Goal: Find specific page/section: Find specific page/section

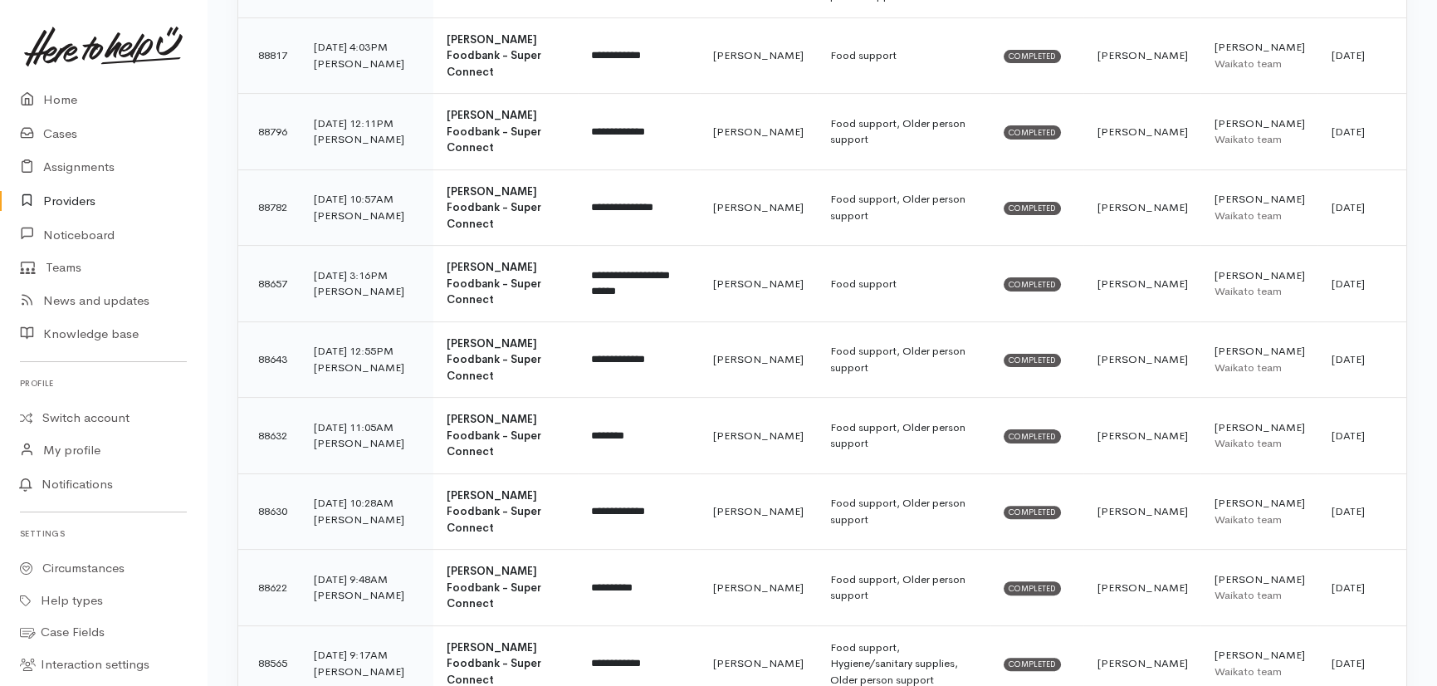
scroll to position [1510, 0]
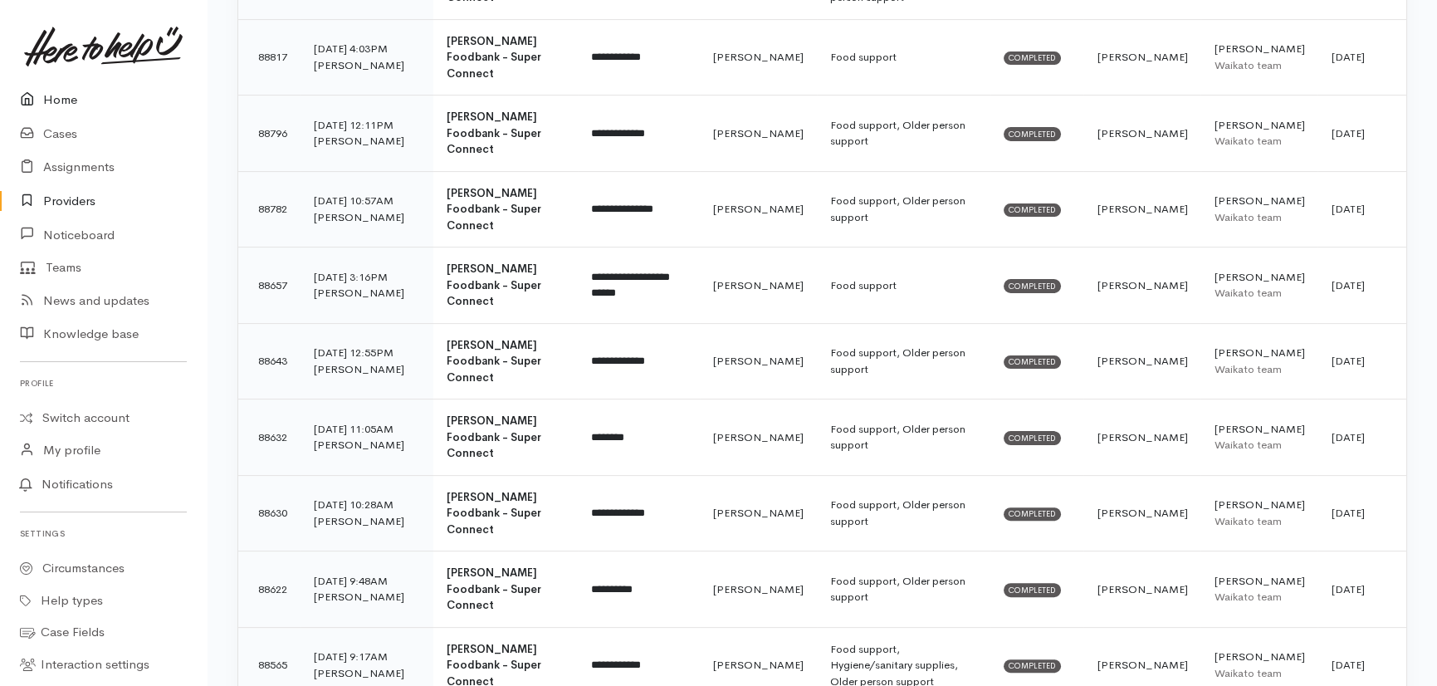
click at [58, 99] on link "Home" at bounding box center [103, 100] width 207 height 34
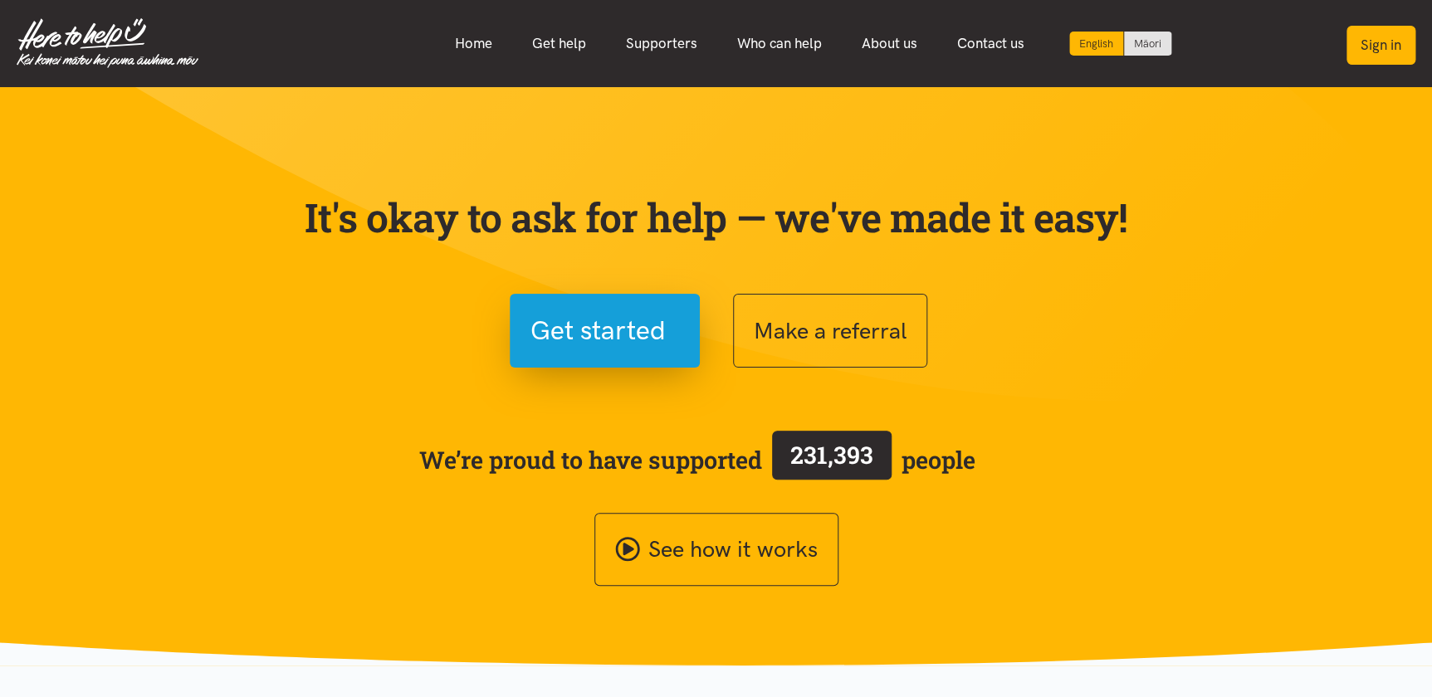
click at [1381, 51] on button "Sign in" at bounding box center [1381, 45] width 69 height 39
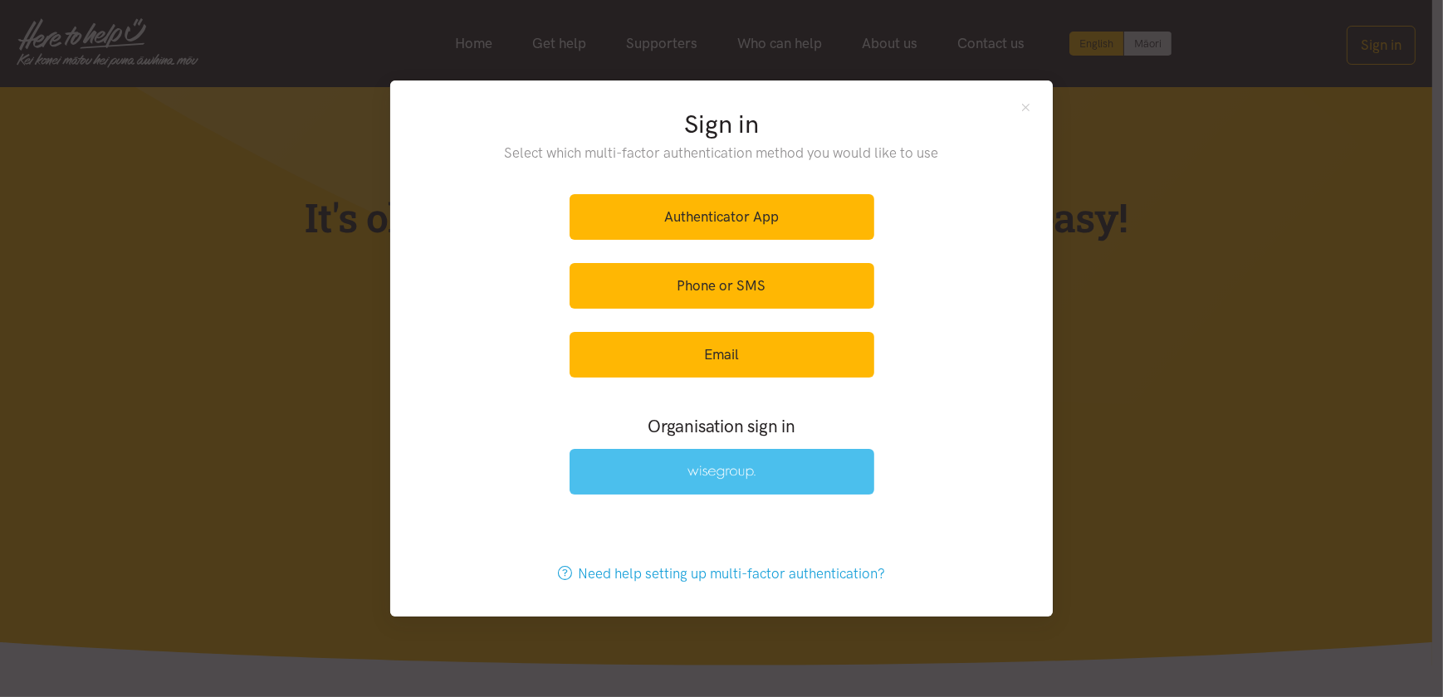
click at [706, 470] on img at bounding box center [722, 473] width 68 height 14
click at [739, 473] on img at bounding box center [722, 473] width 68 height 14
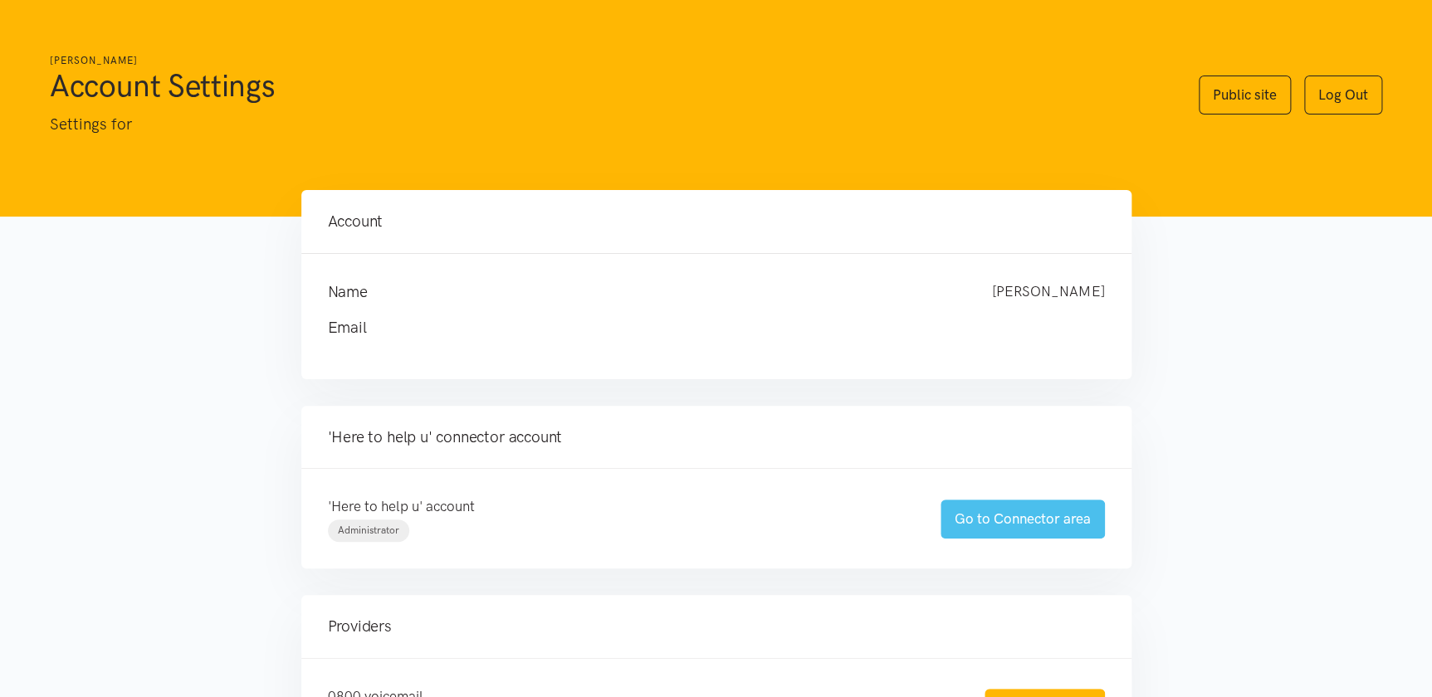
click at [1011, 531] on link "Go to Connector area" at bounding box center [1023, 519] width 164 height 39
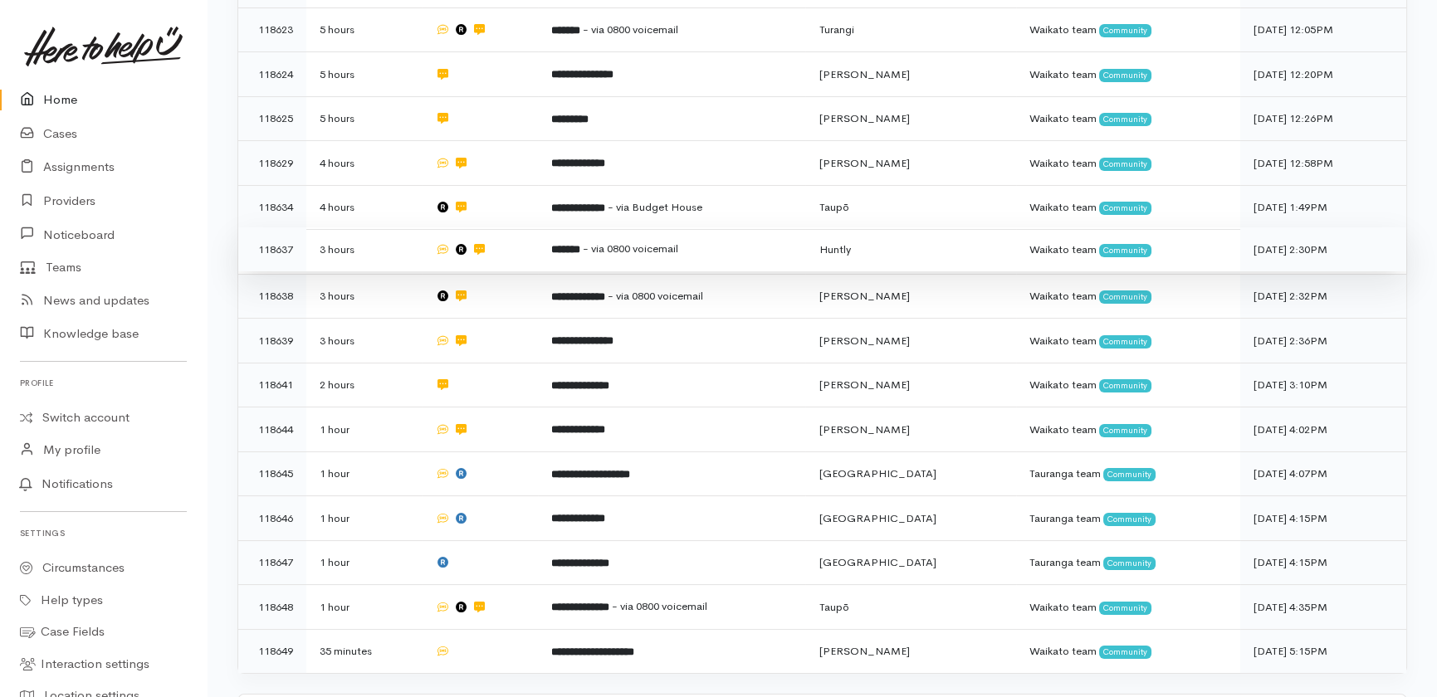
scroll to position [649, 0]
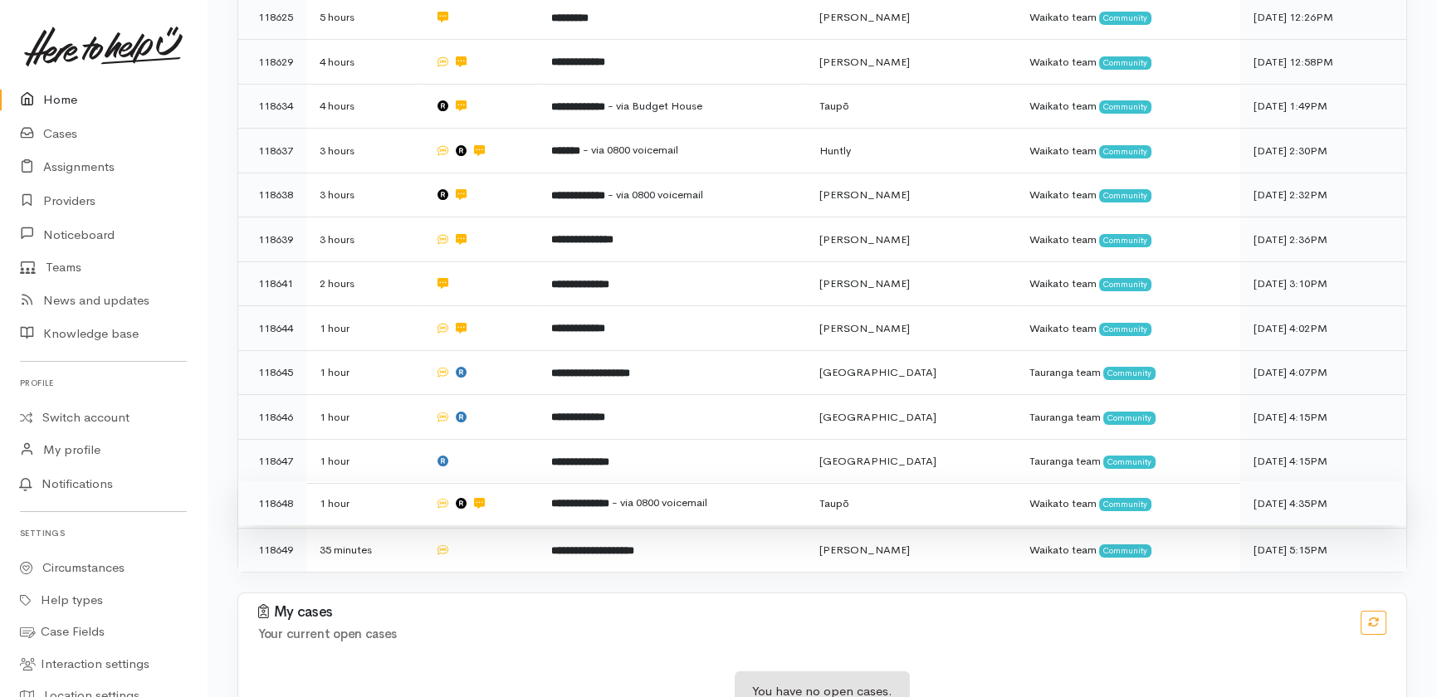
click at [537, 482] on td at bounding box center [479, 504] width 115 height 45
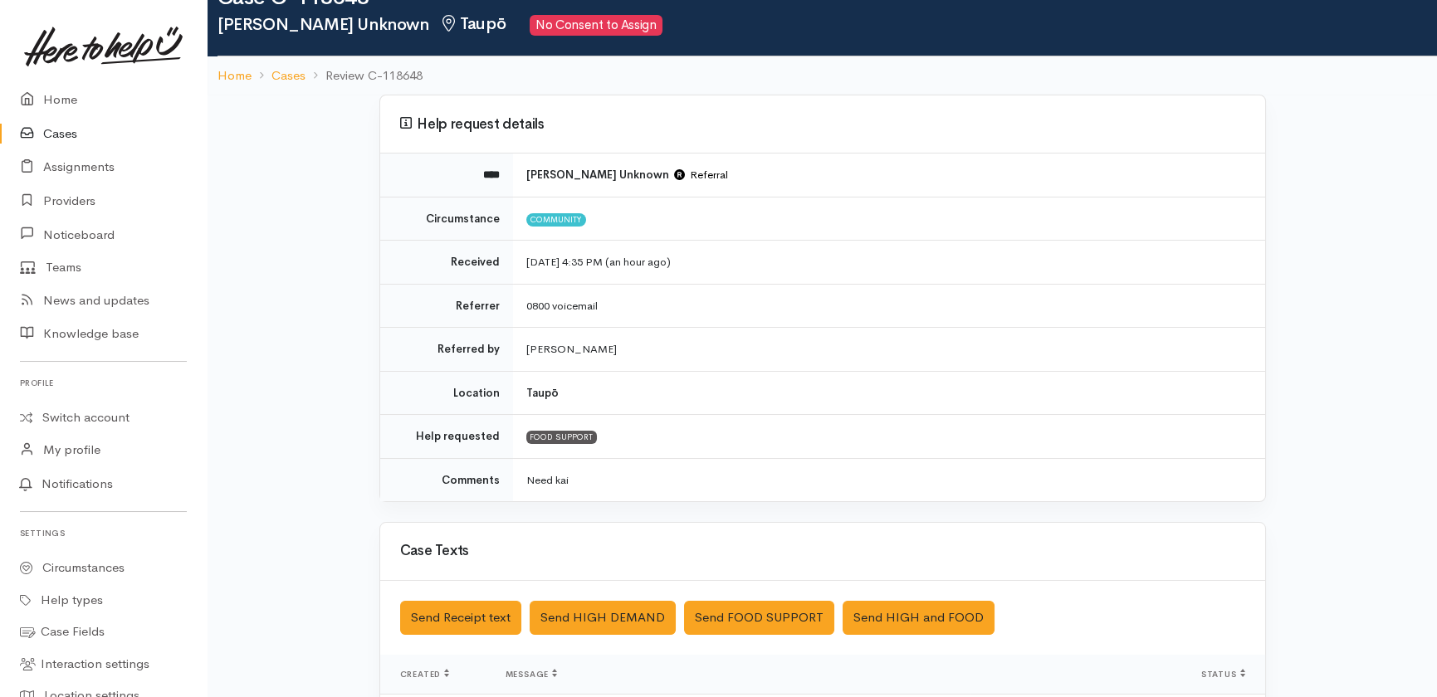
scroll to position [377, 0]
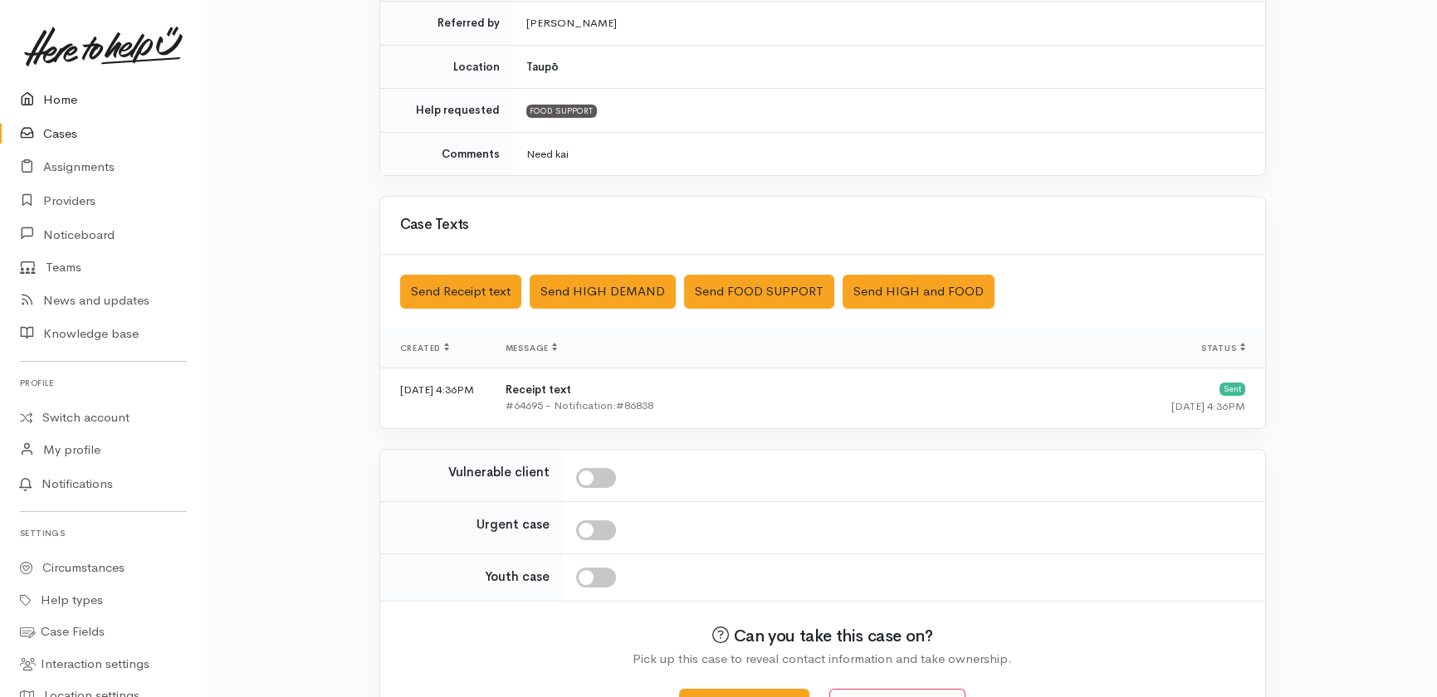
click at [71, 102] on link "Home" at bounding box center [103, 100] width 207 height 34
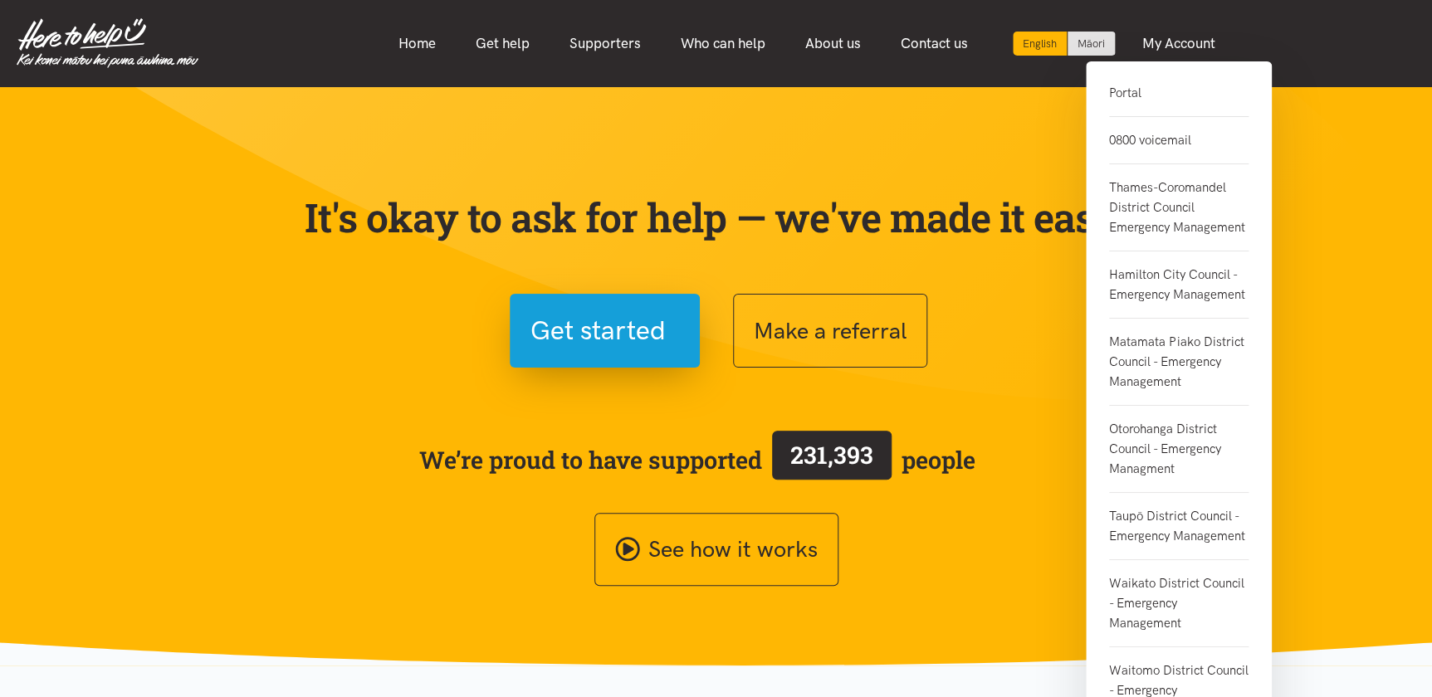
click at [1128, 92] on link "Portal" at bounding box center [1178, 100] width 139 height 34
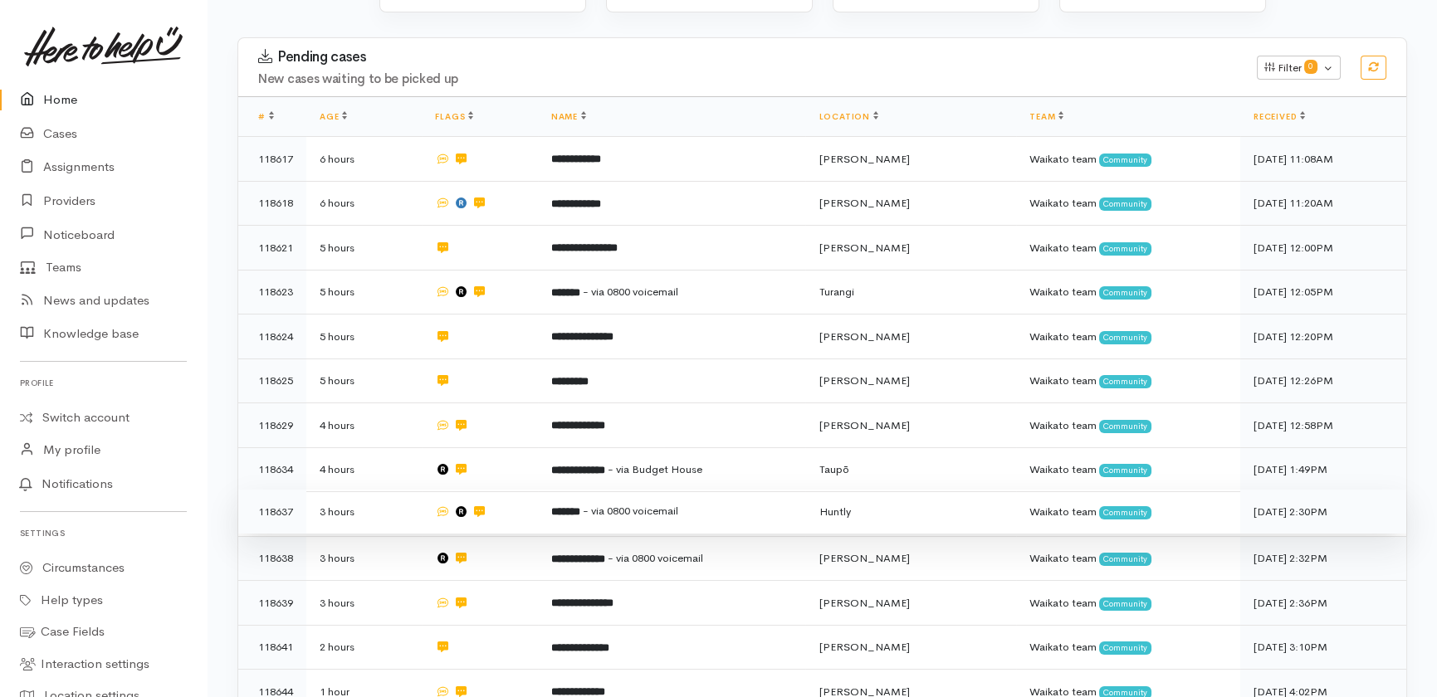
scroll to position [377, 0]
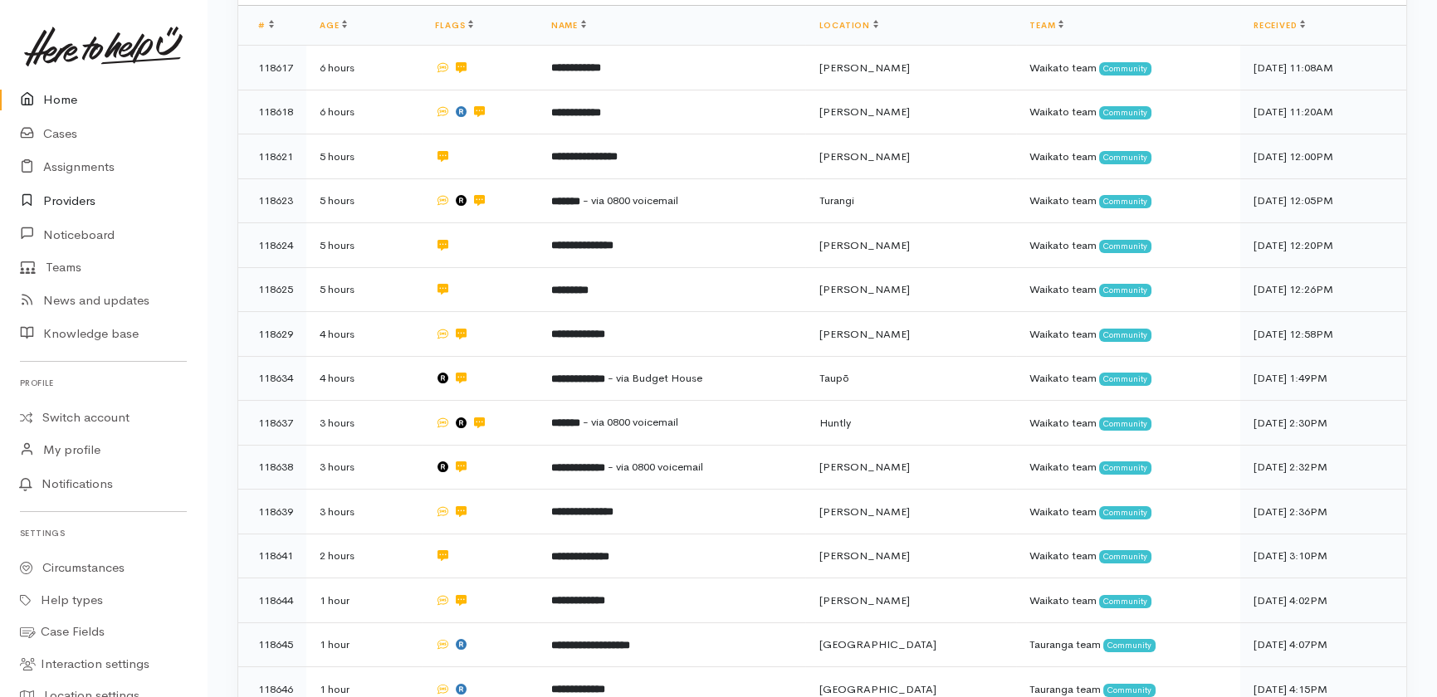
click at [72, 198] on link "Providers" at bounding box center [103, 201] width 207 height 34
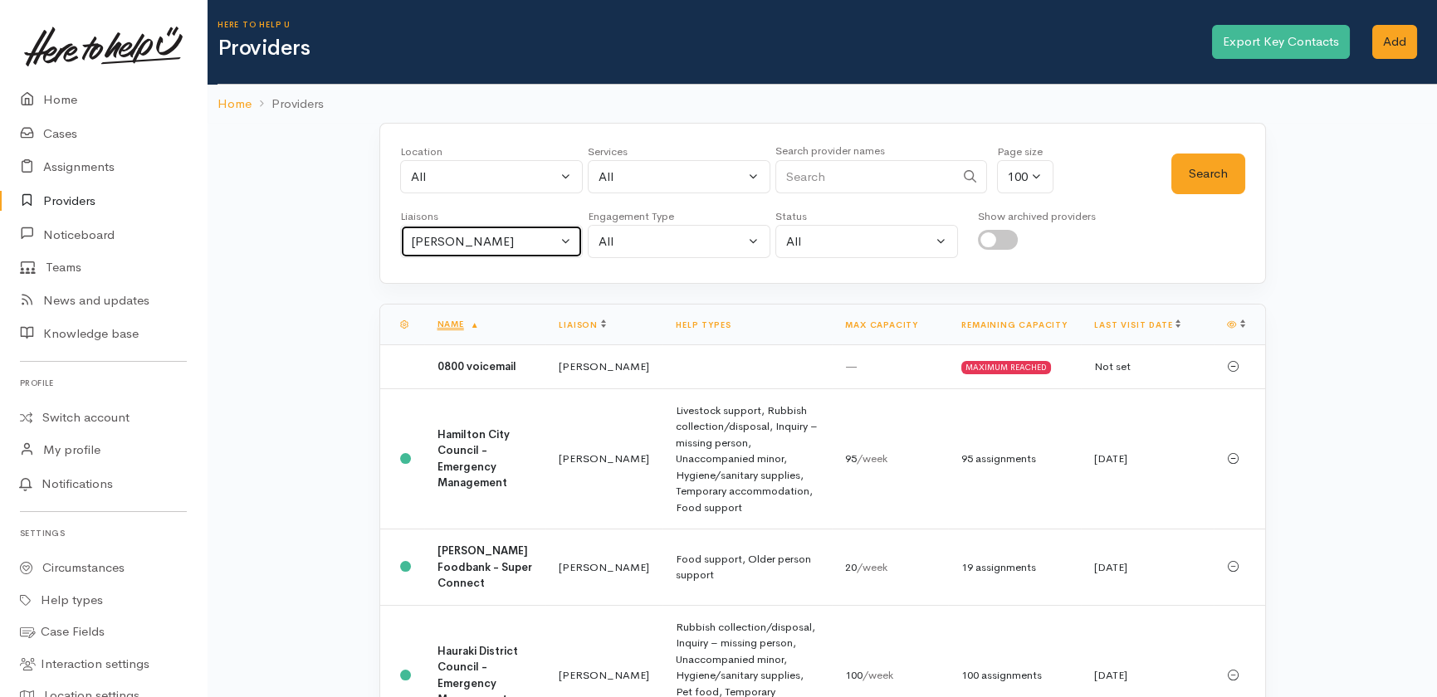
click at [532, 244] on div "[PERSON_NAME]" at bounding box center [484, 241] width 146 height 19
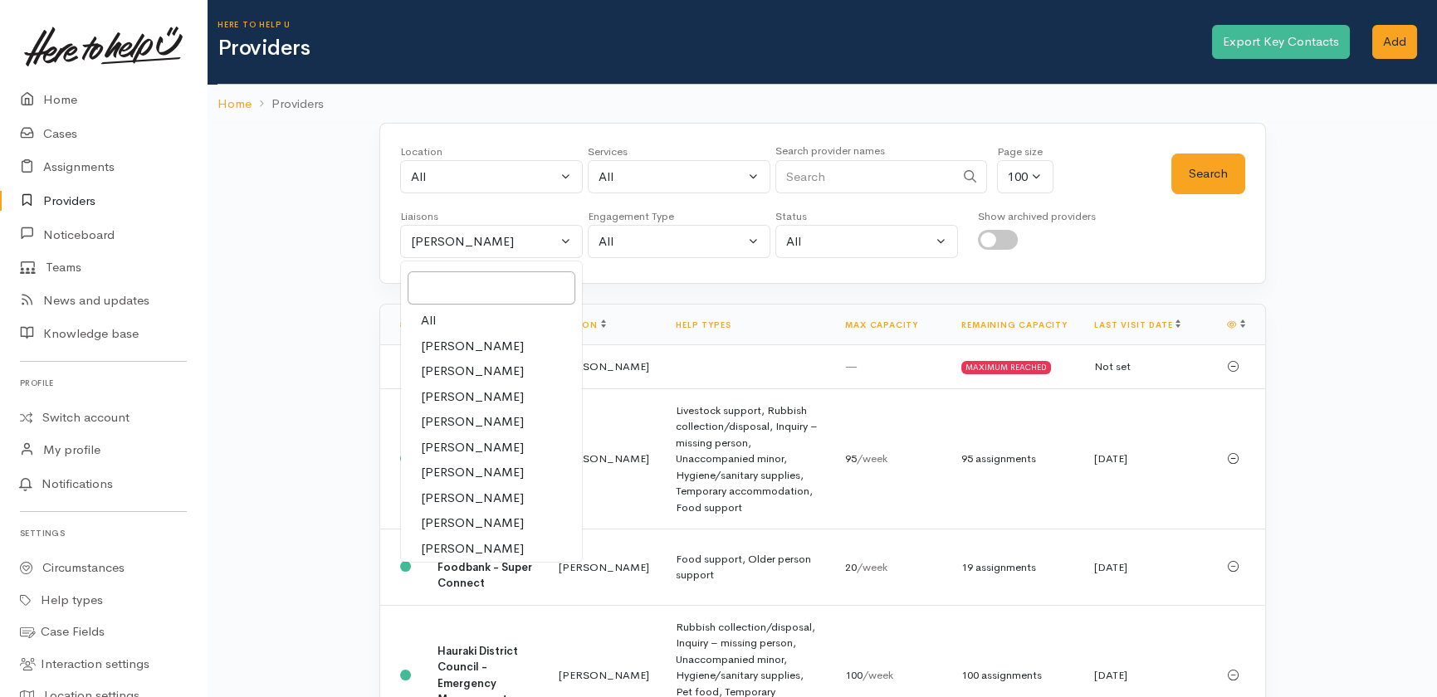
click at [441, 320] on link "All" at bounding box center [491, 321] width 181 height 26
select select "null"
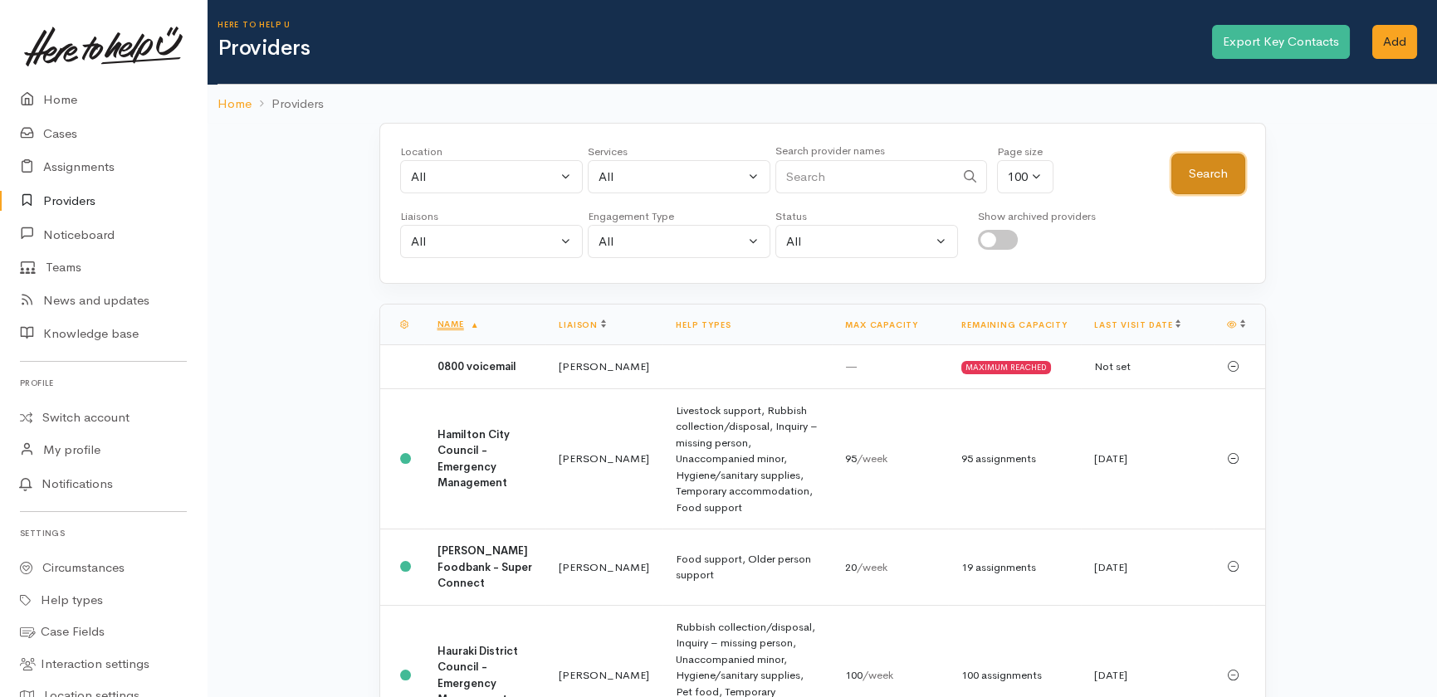
click at [1226, 165] on button "Search" at bounding box center [1209, 174] width 74 height 41
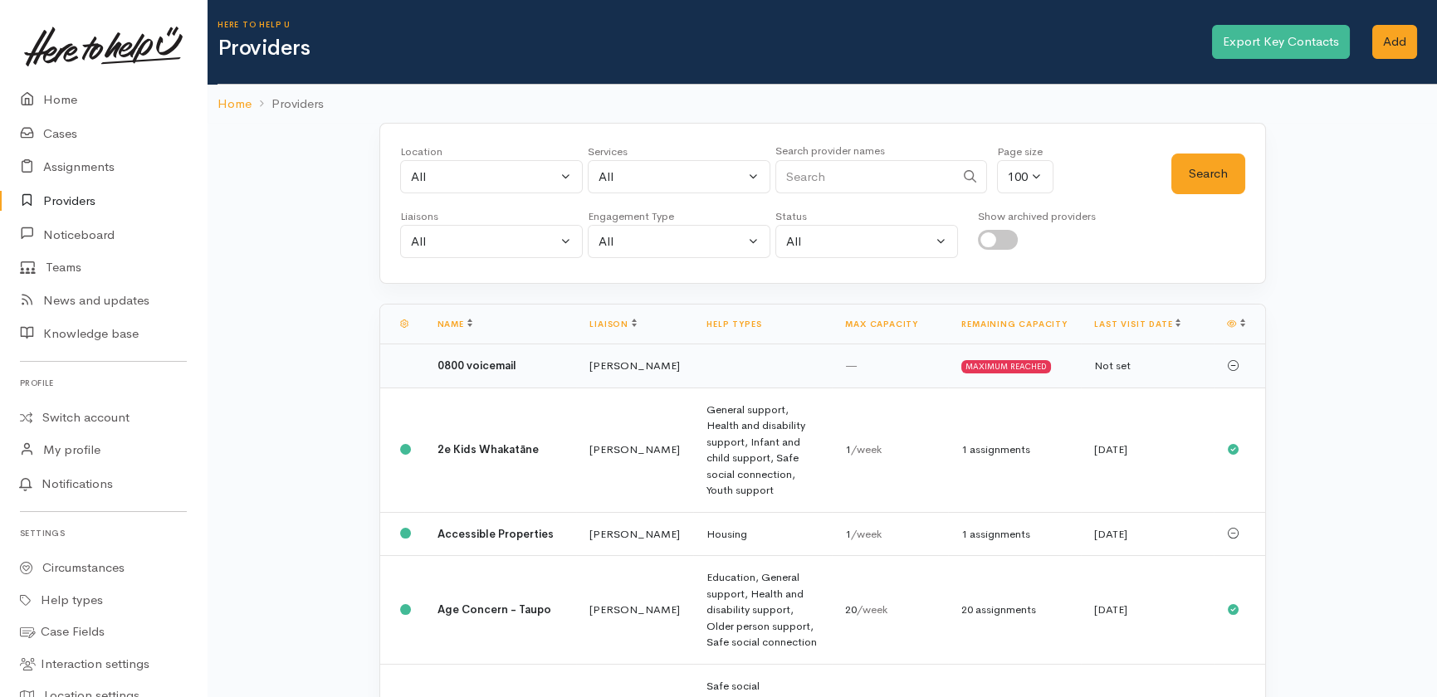
click at [473, 368] on b "0800 voicemail" at bounding box center [477, 366] width 79 height 14
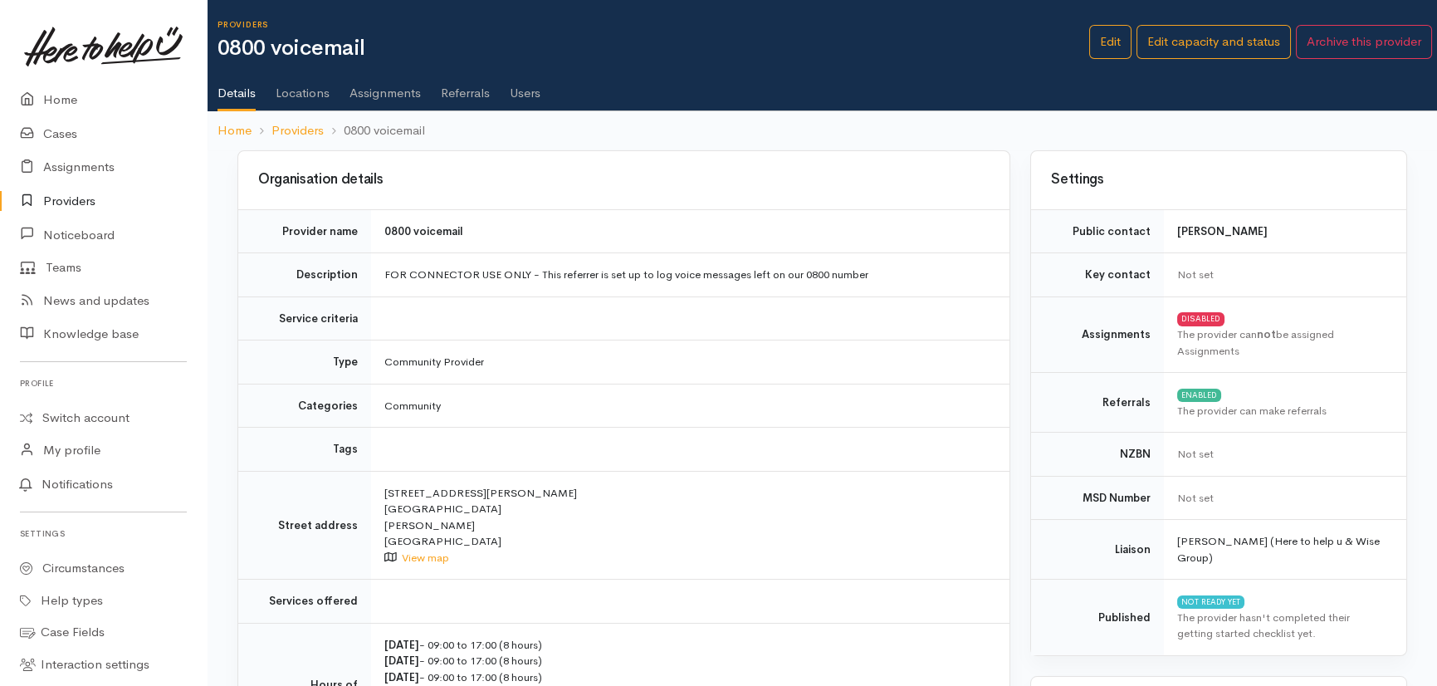
click at [454, 91] on link "Referrals" at bounding box center [465, 87] width 49 height 46
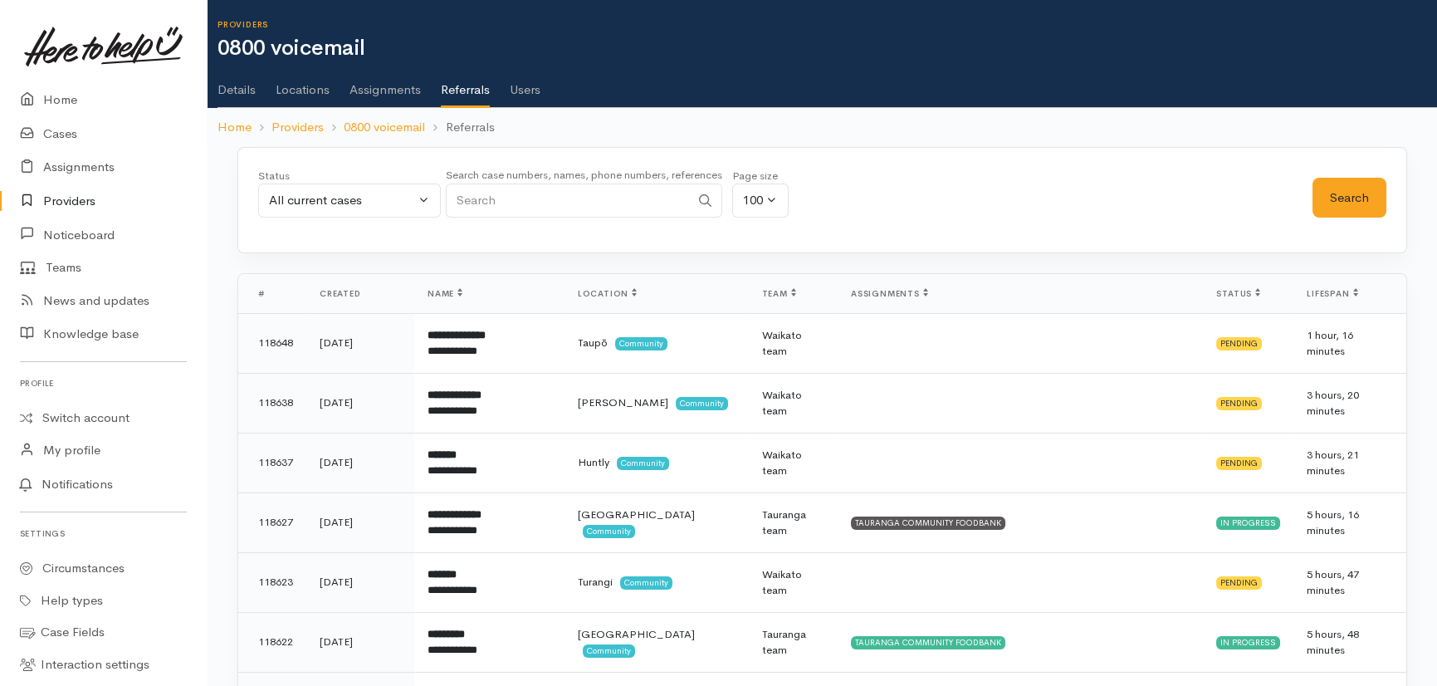
click at [72, 202] on link "Providers" at bounding box center [103, 201] width 207 height 34
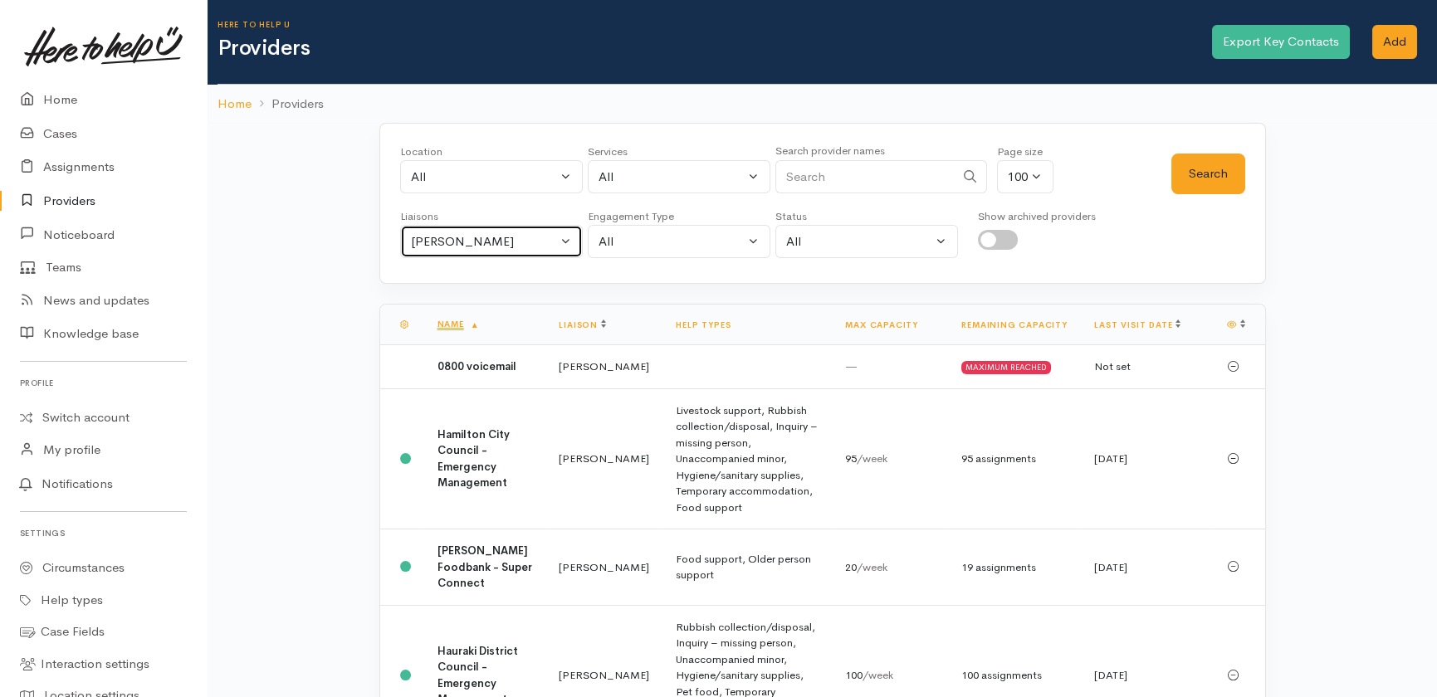
click at [530, 242] on div "Heather Moore" at bounding box center [484, 241] width 146 height 19
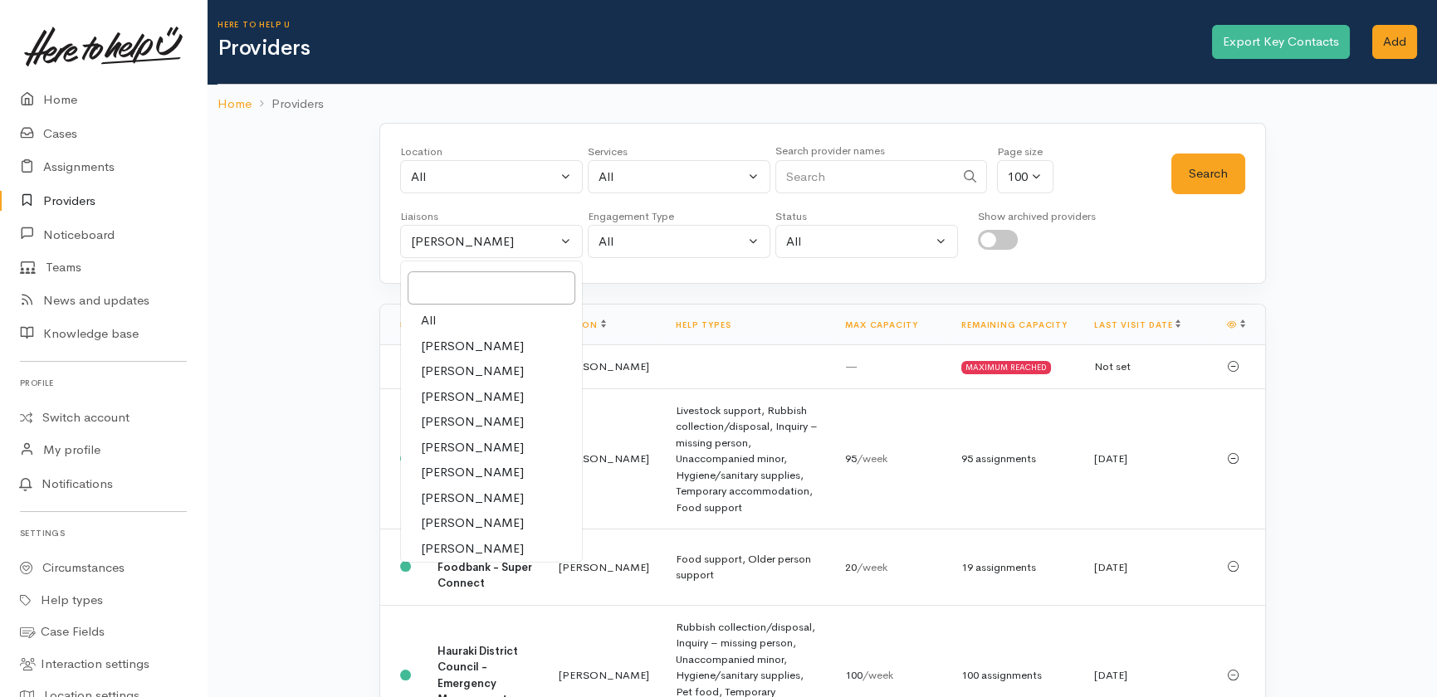
drag, startPoint x: 423, startPoint y: 316, endPoint x: 423, endPoint y: 301, distance: 14.9
click at [424, 314] on span "All" at bounding box center [428, 320] width 15 height 19
select select "null"
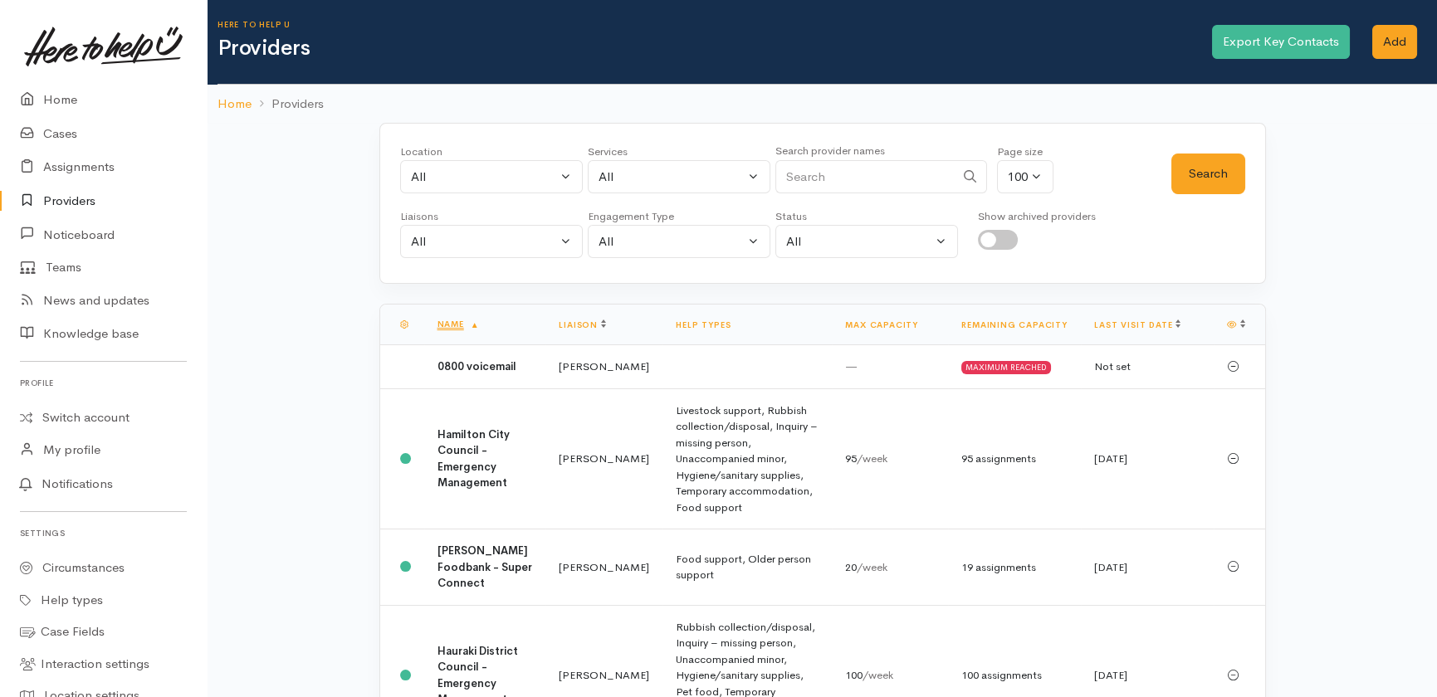
click at [864, 169] on input "Search" at bounding box center [865, 177] width 179 height 34
click at [1212, 178] on button "Search" at bounding box center [1209, 174] width 74 height 41
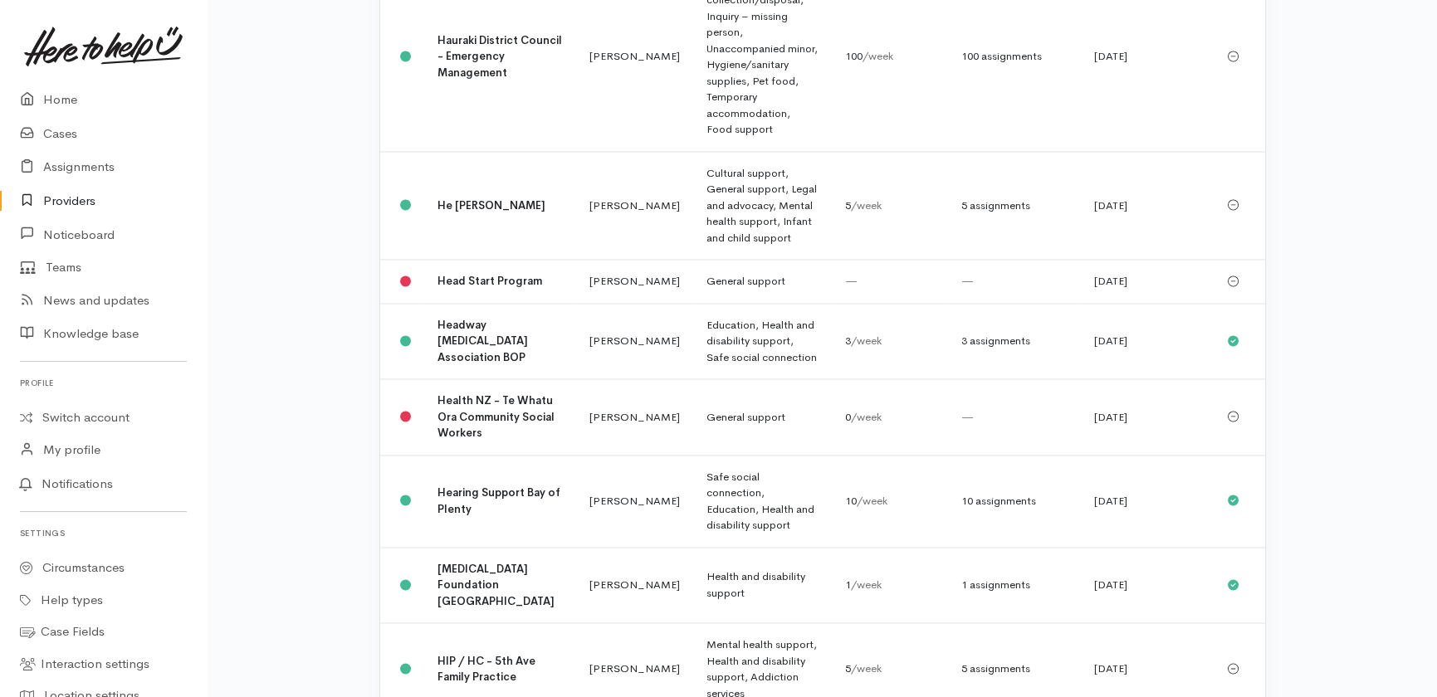
scroll to position [7199, 0]
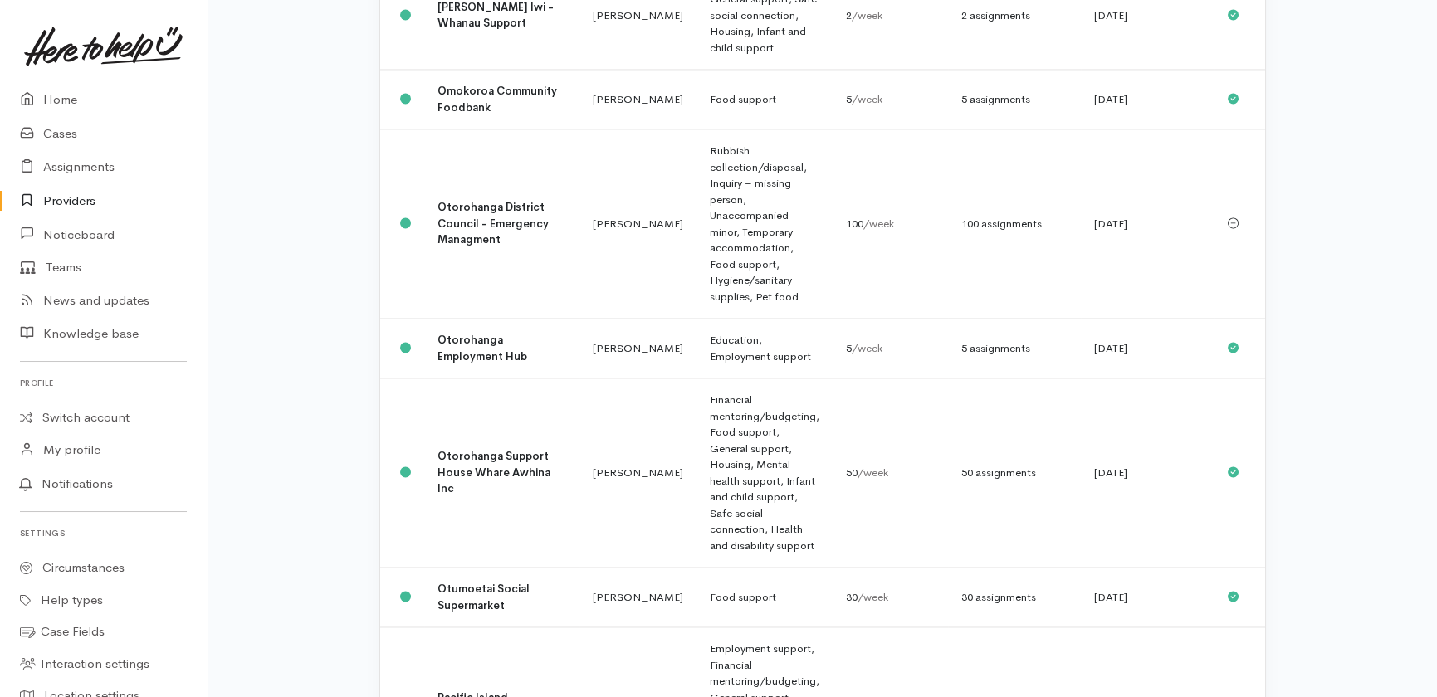
scroll to position [8056, 0]
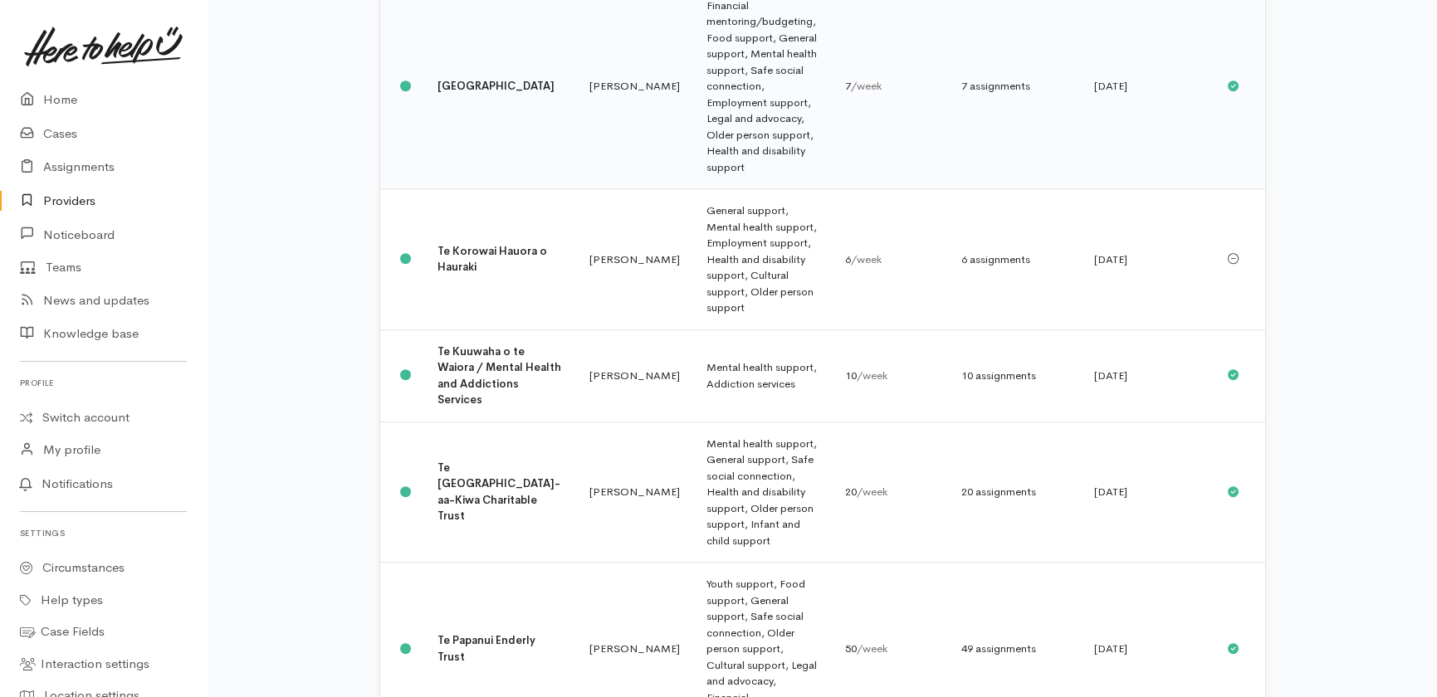
scroll to position [2792, 0]
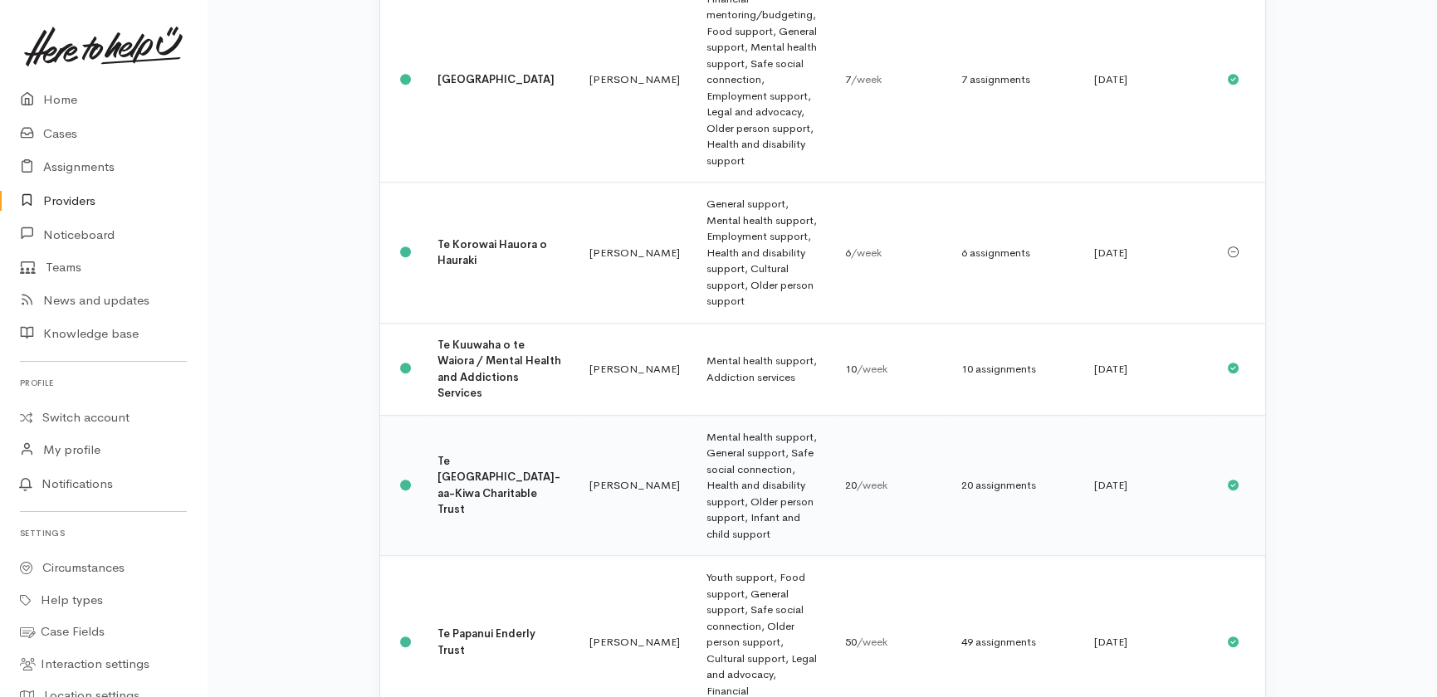
click at [514, 454] on b "Te Ngaakau-aa-Kiwa Charitable Trust" at bounding box center [499, 485] width 123 height 63
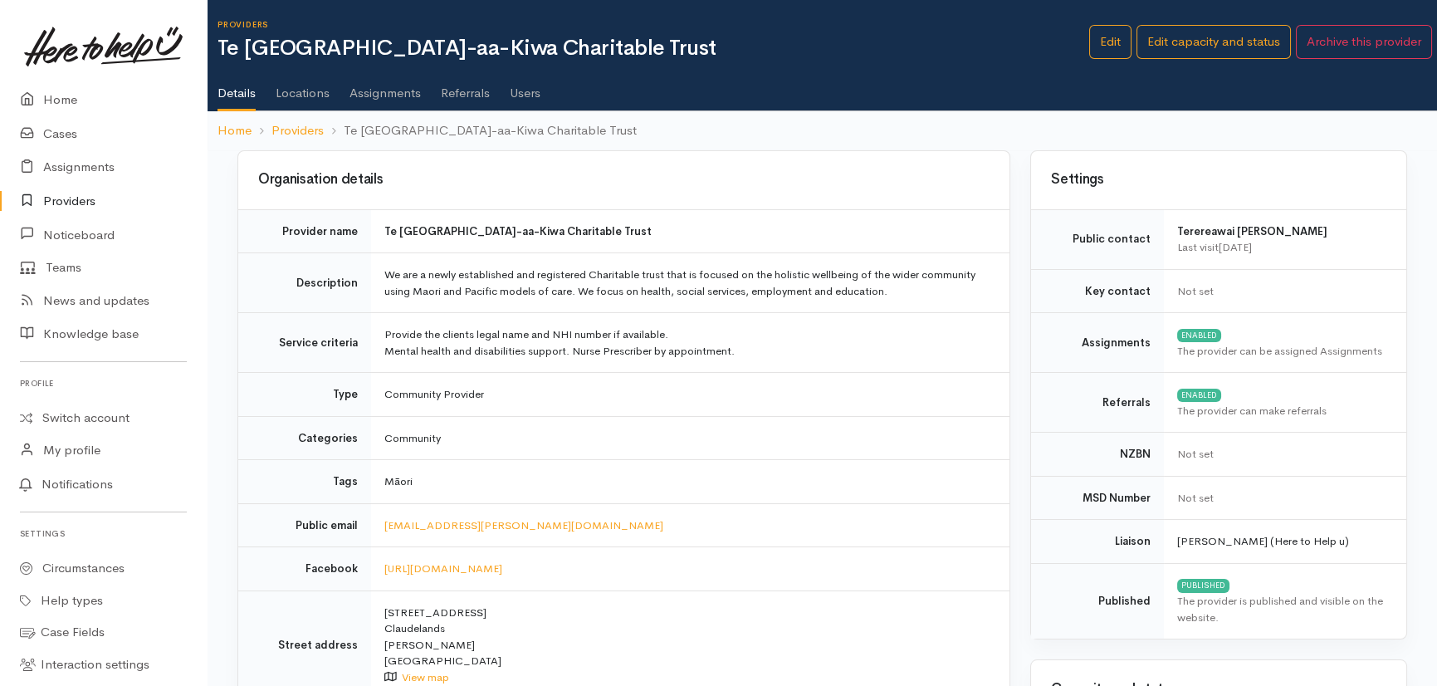
click at [473, 91] on link "Referrals" at bounding box center [465, 87] width 49 height 46
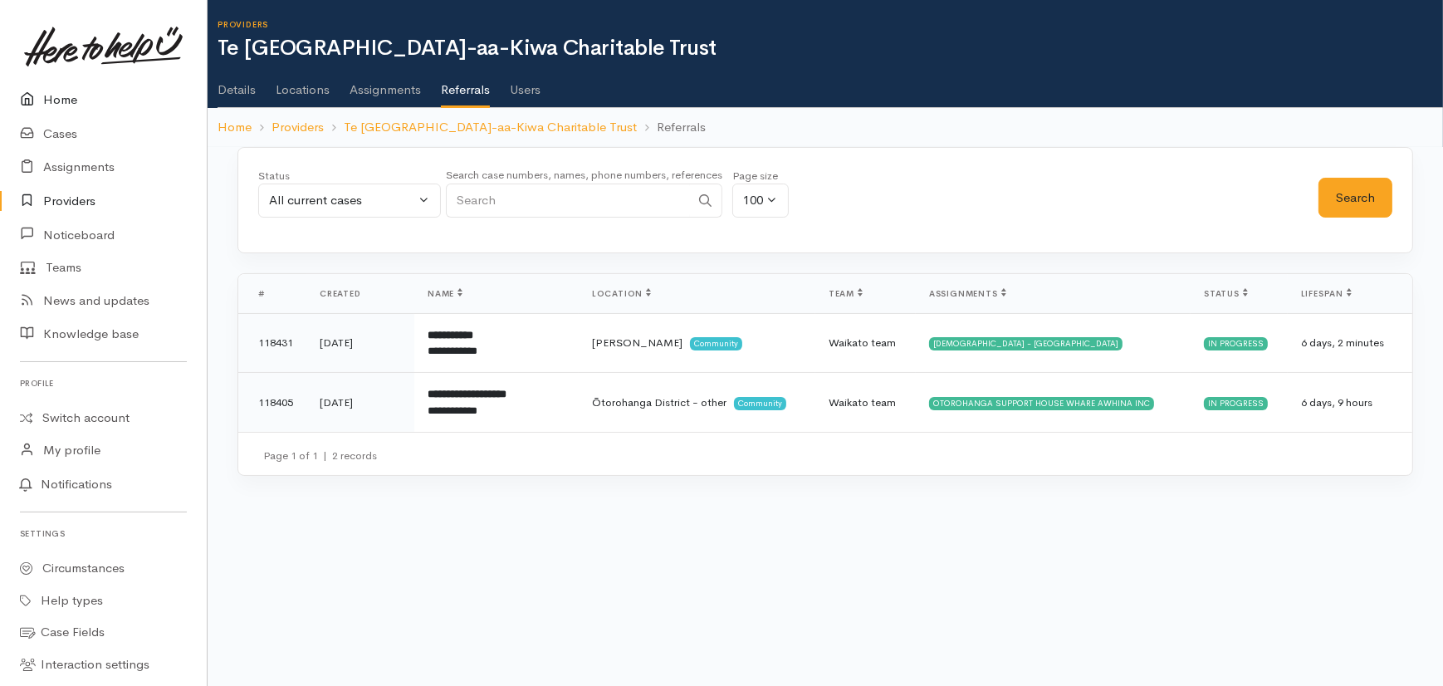
click at [58, 99] on link "Home" at bounding box center [103, 100] width 207 height 34
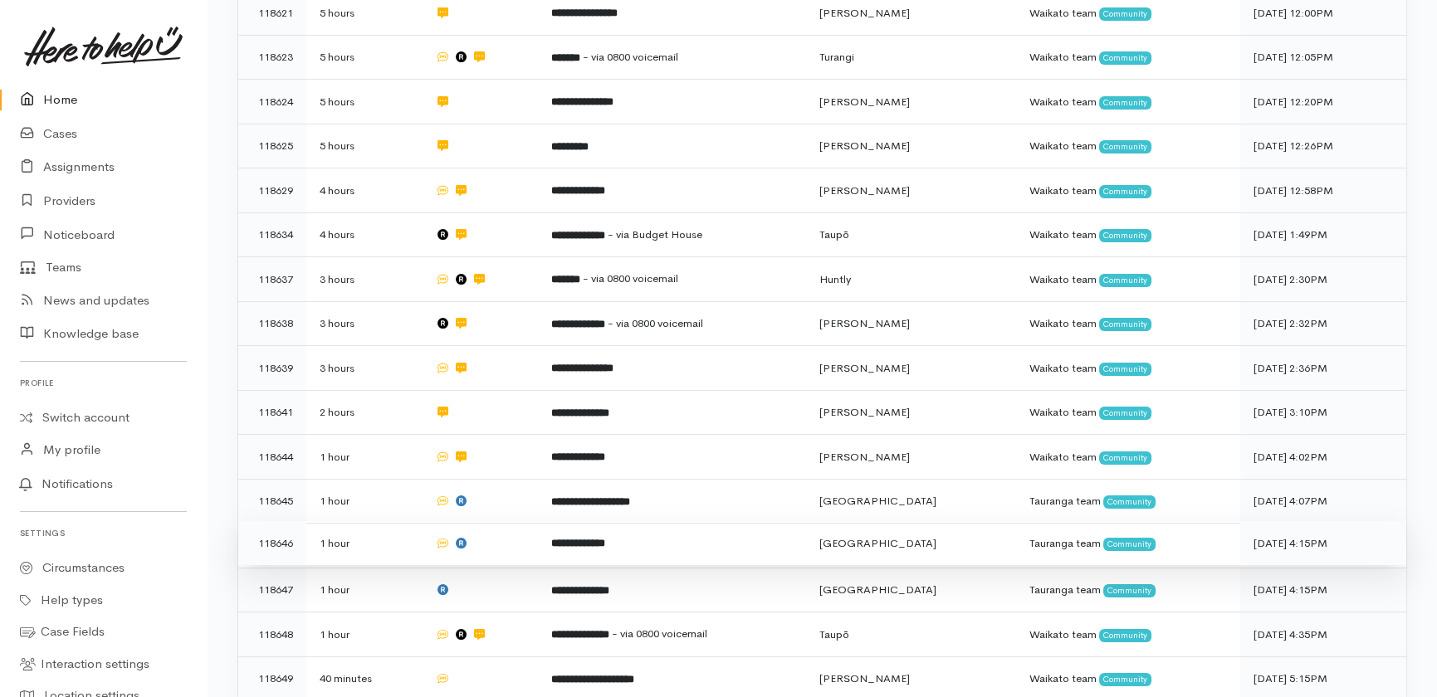
scroll to position [649, 0]
